Goal: Information Seeking & Learning: Learn about a topic

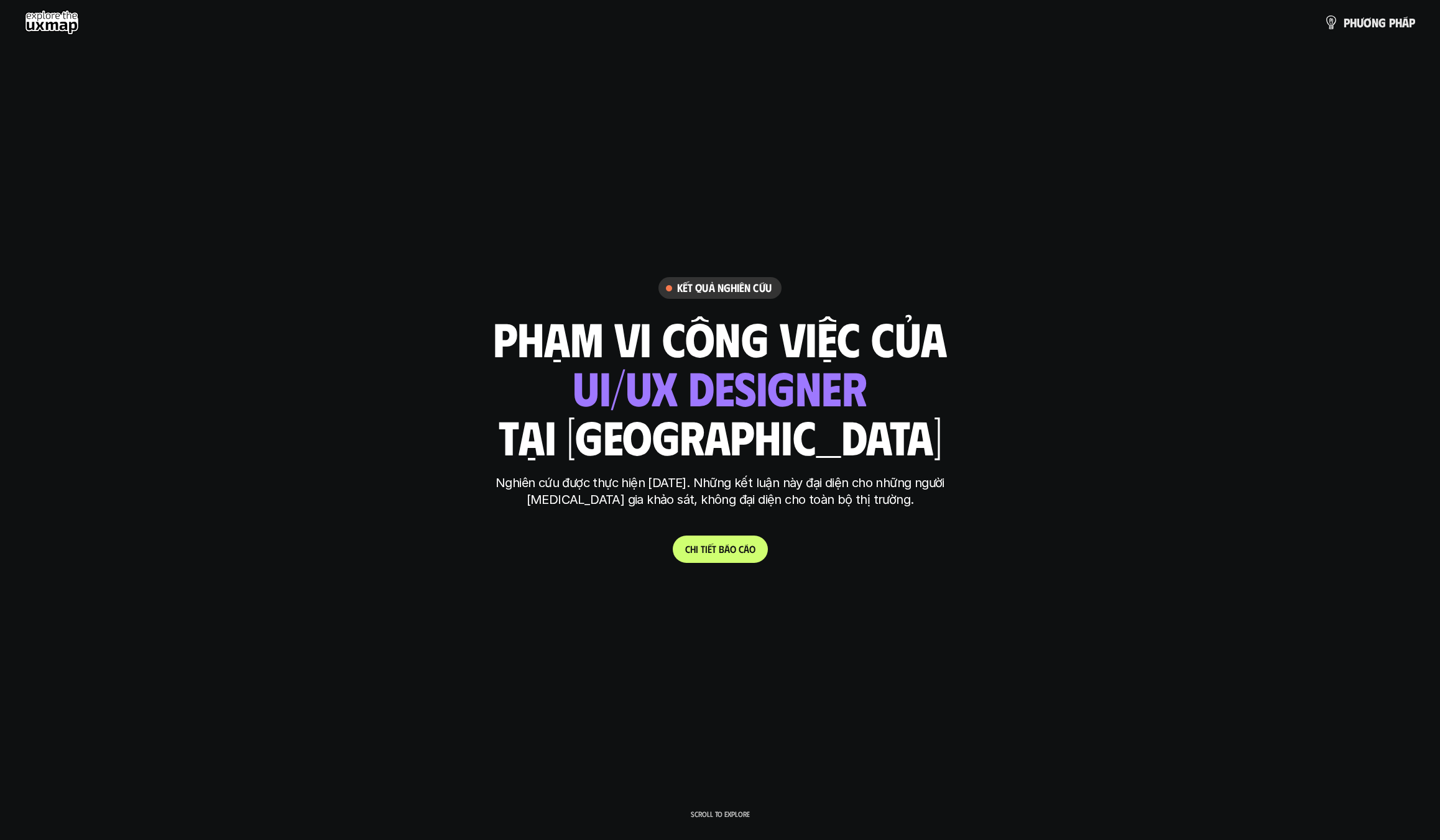
click at [45, 16] on use at bounding box center [52, 22] width 55 height 25
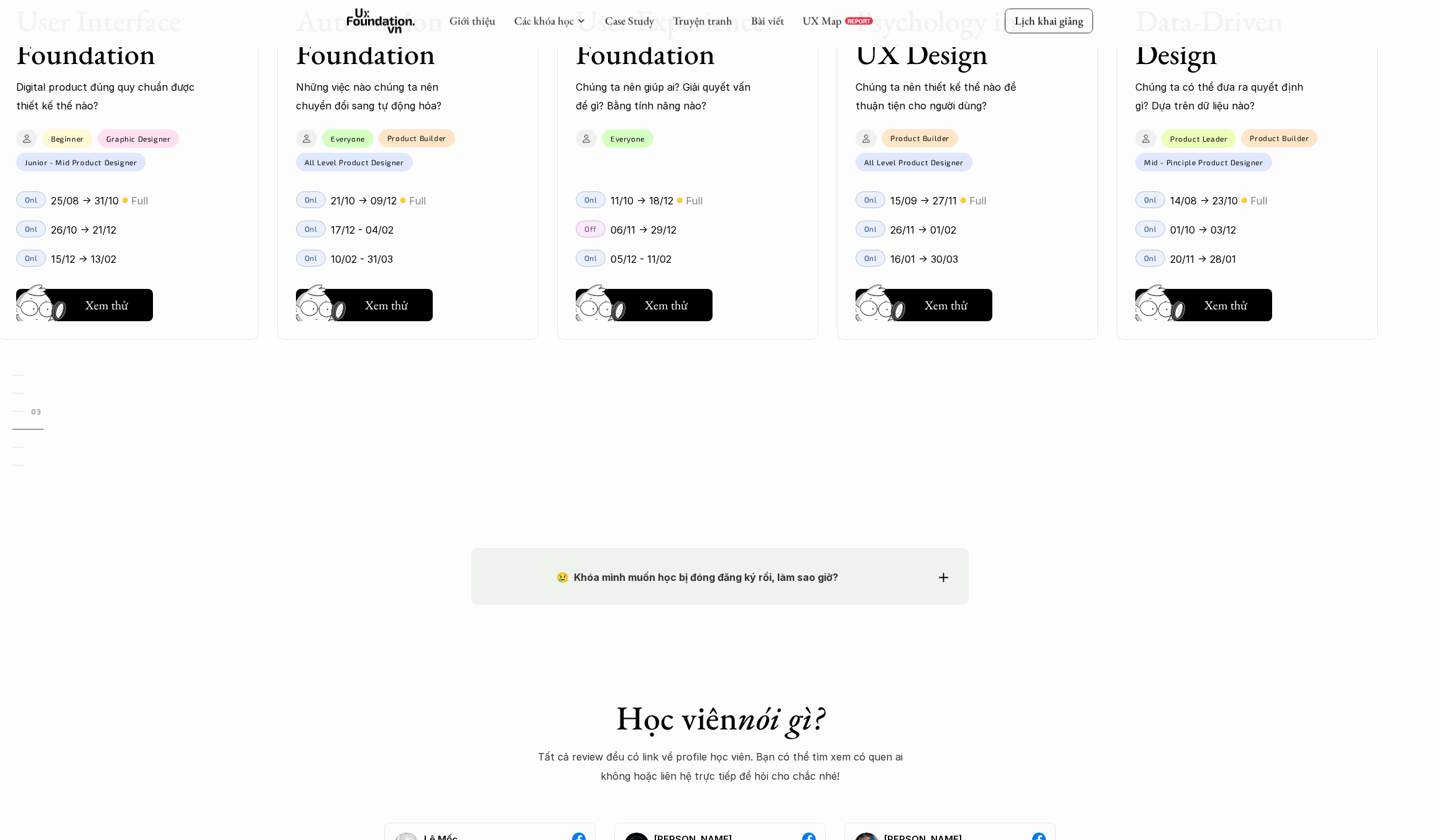
scroll to position [1553, 0]
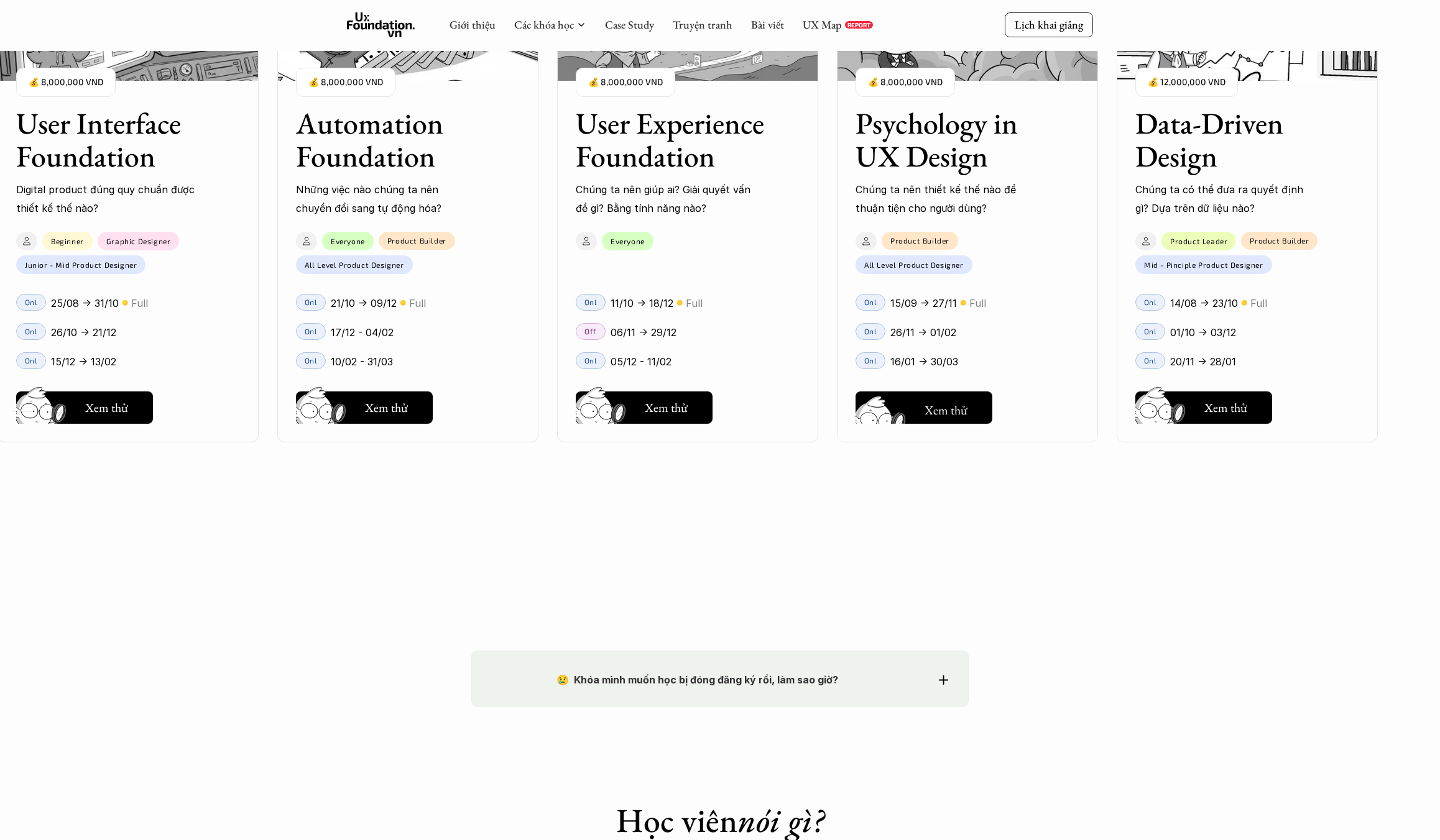
click at [914, 402] on img at bounding box center [882, 424] width 66 height 56
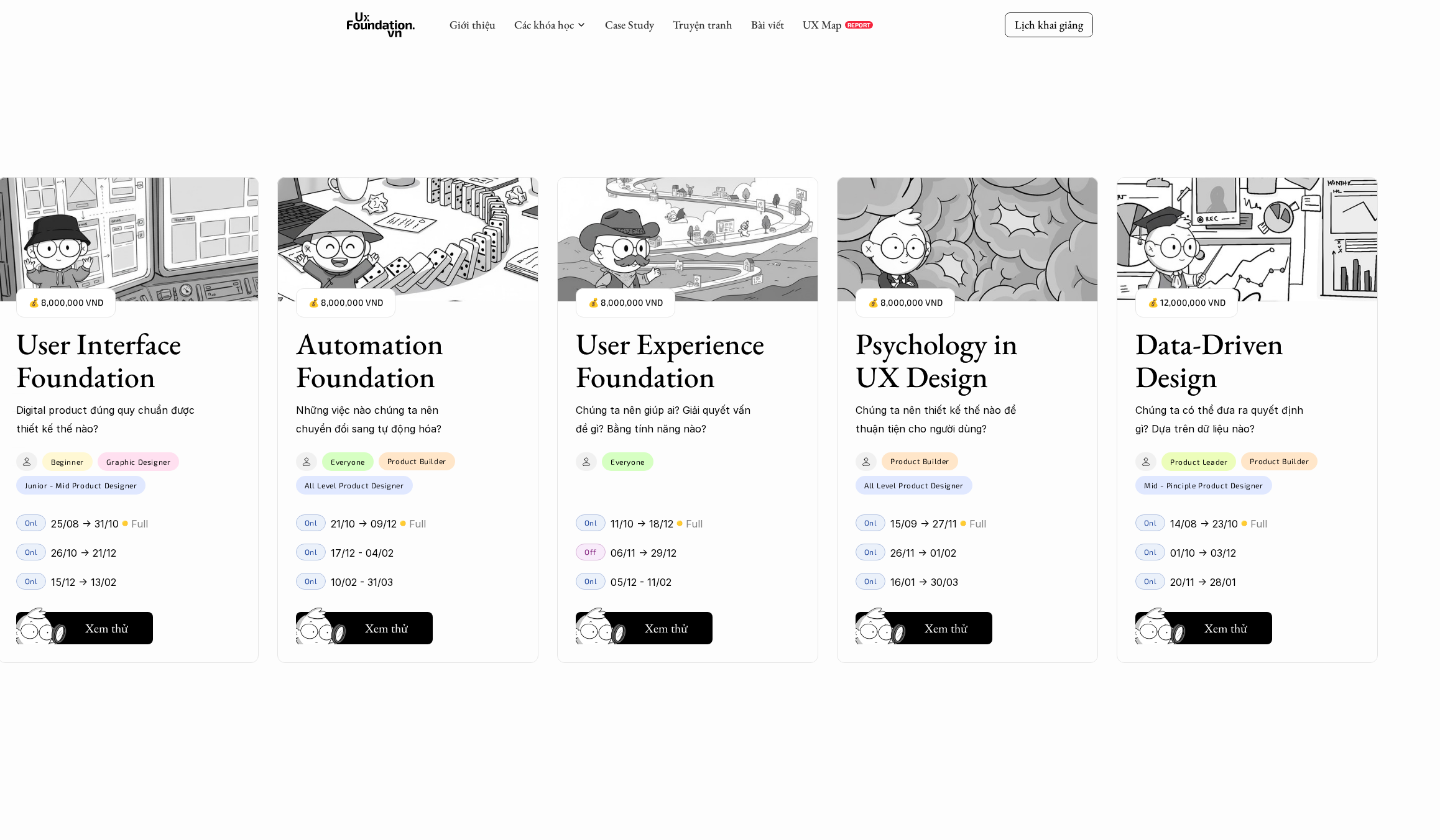
scroll to position [1242, 0]
click at [918, 629] on button "Hay thôi Xem thử" at bounding box center [924, 628] width 137 height 33
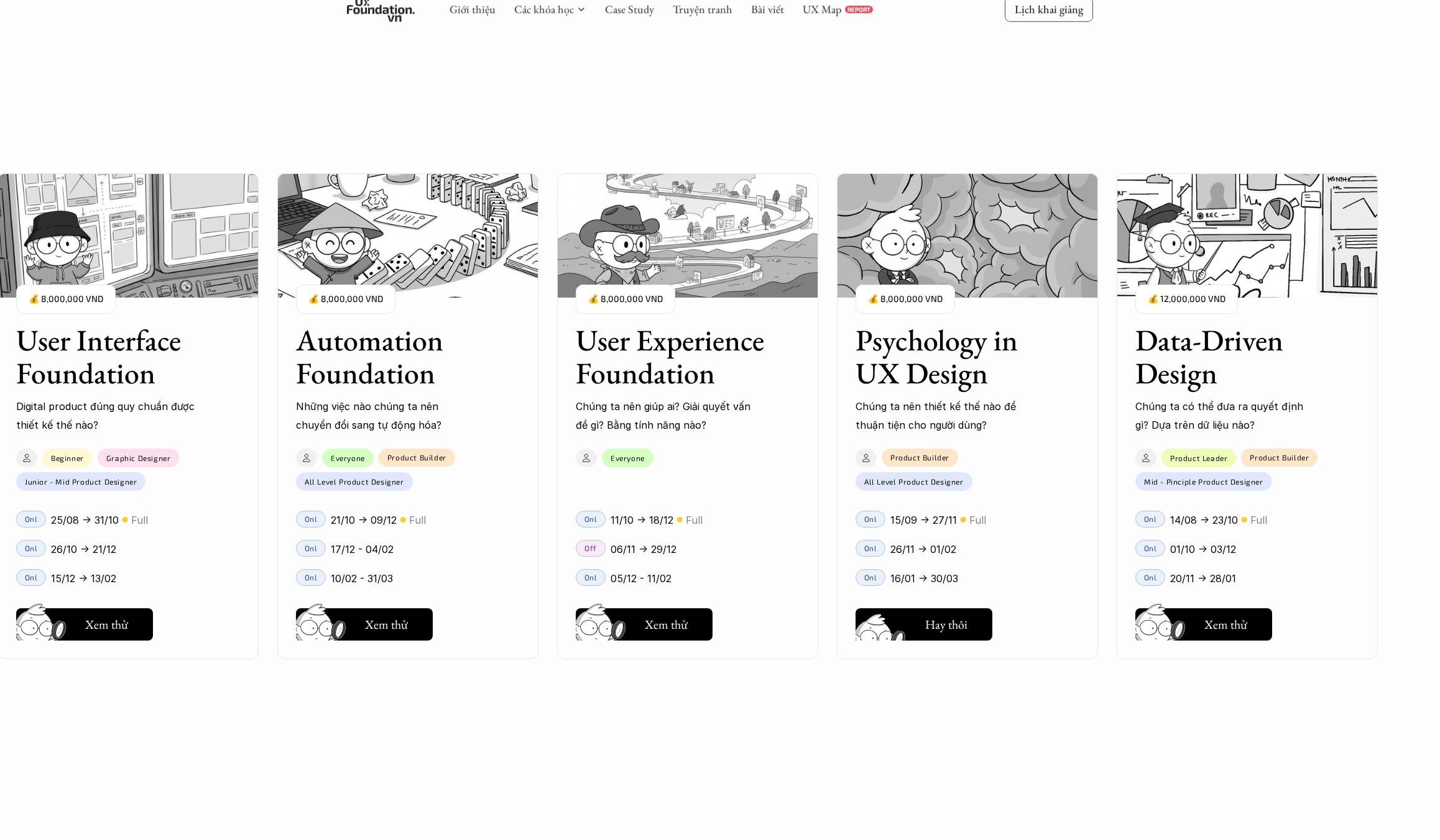
scroll to position [1345, 0]
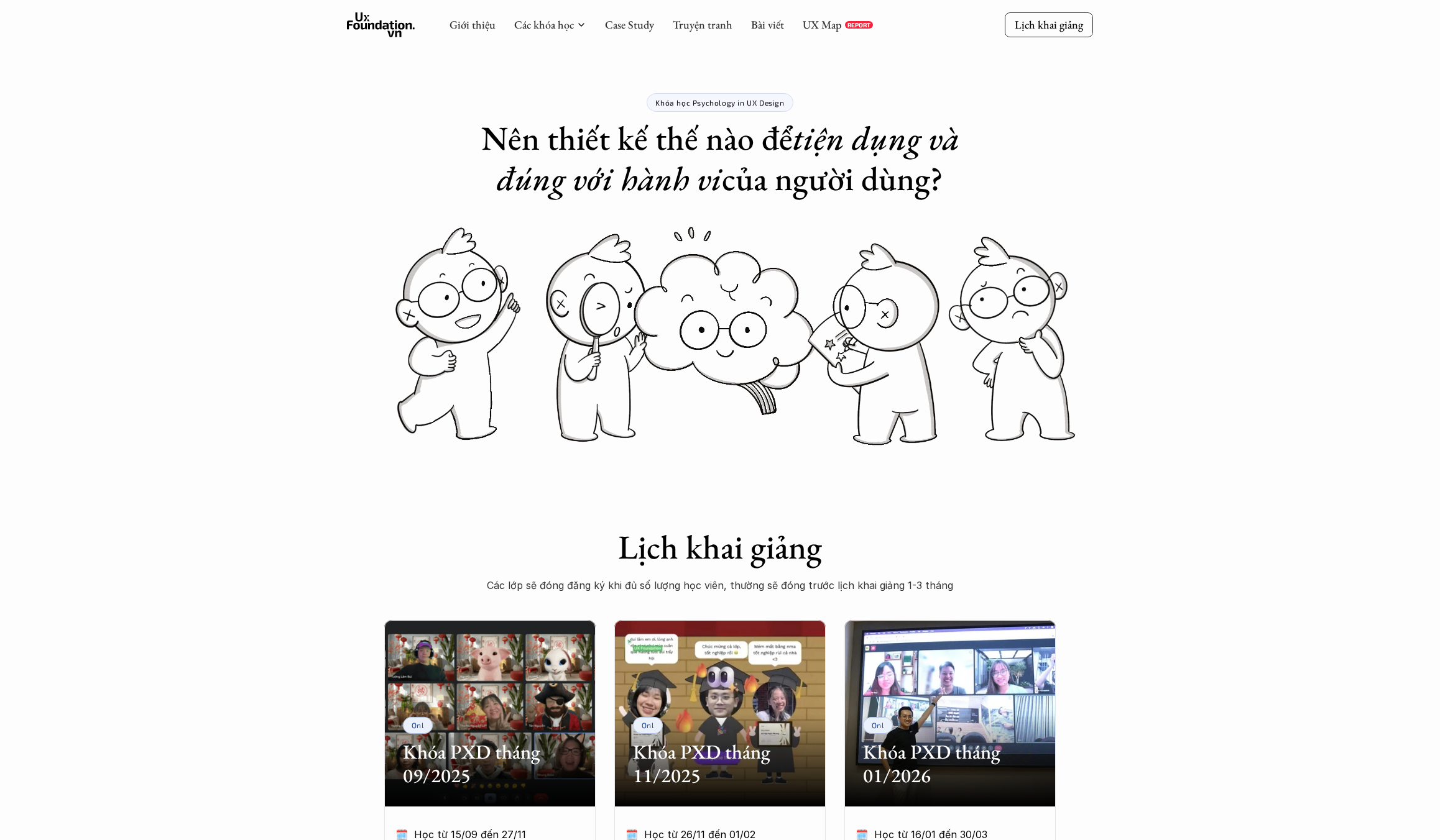
click at [242, 109] on div "Khóa học Psychology in UX Design Nên thiết kế thế nào để tiện dụng và đúng với …" at bounding box center [720, 99] width 1440 height 199
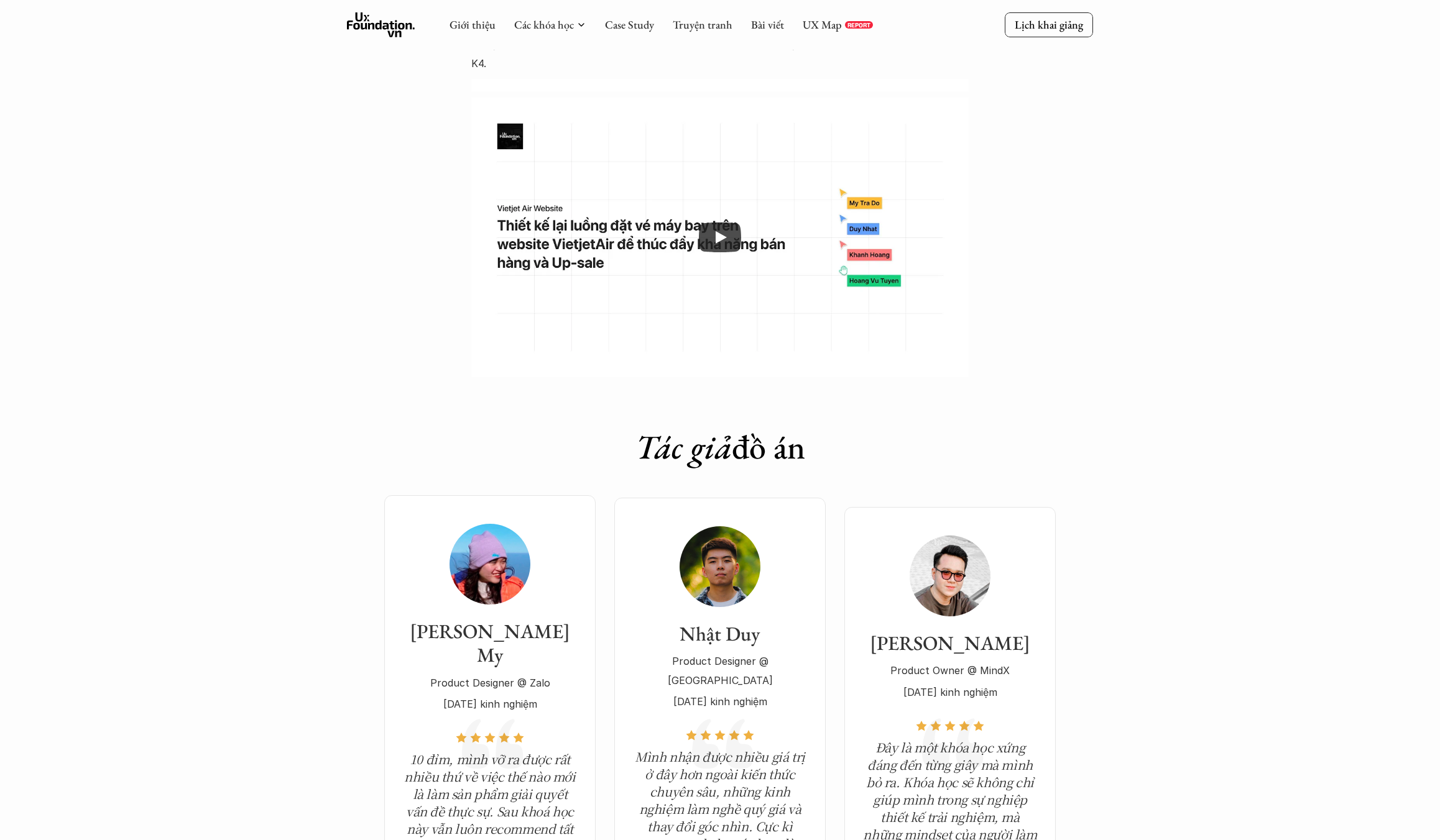
scroll to position [3935, 0]
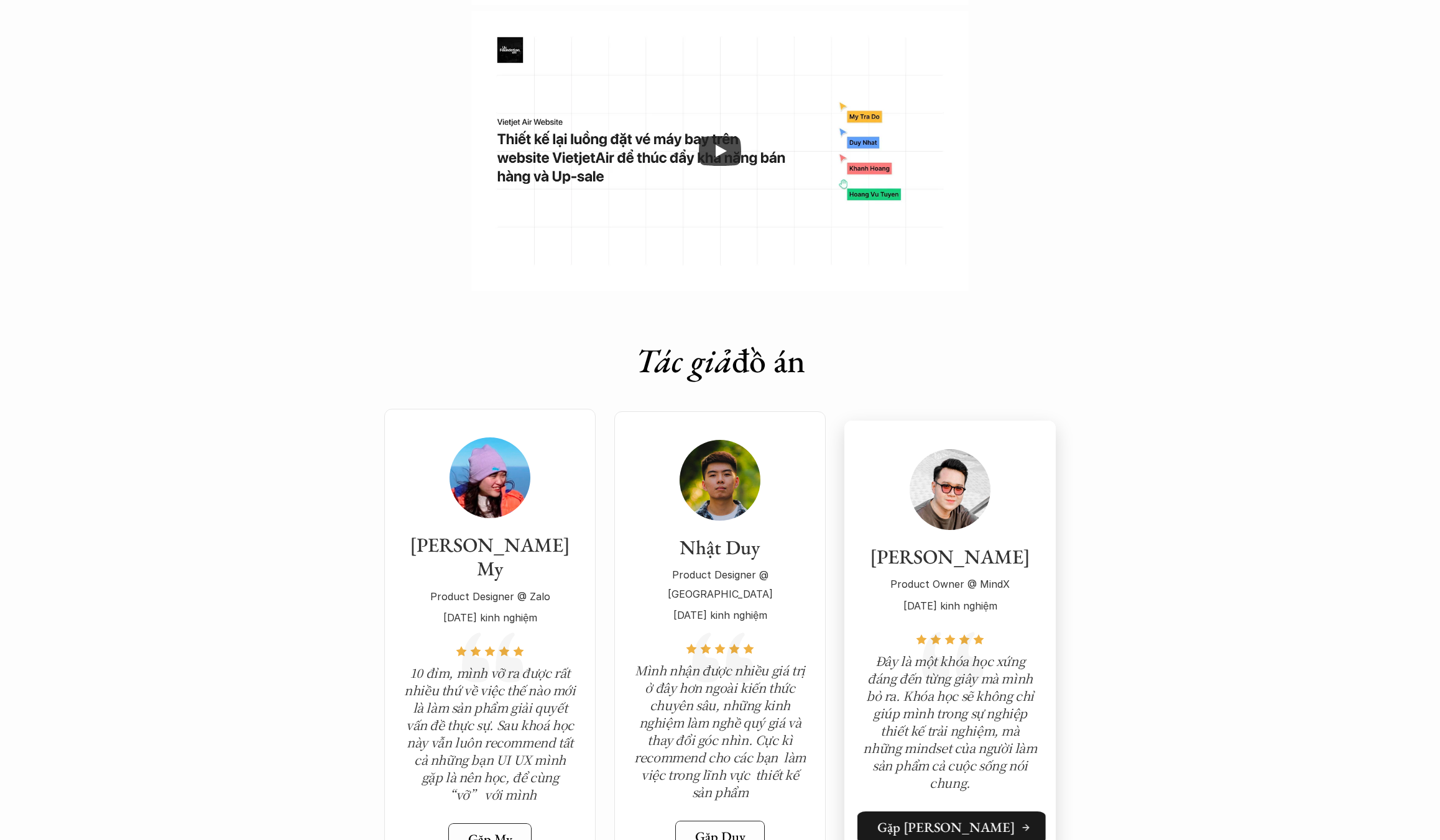
click at [966, 819] on h5 "Gặp [PERSON_NAME]" at bounding box center [945, 827] width 138 height 16
